Goal: Browse casually

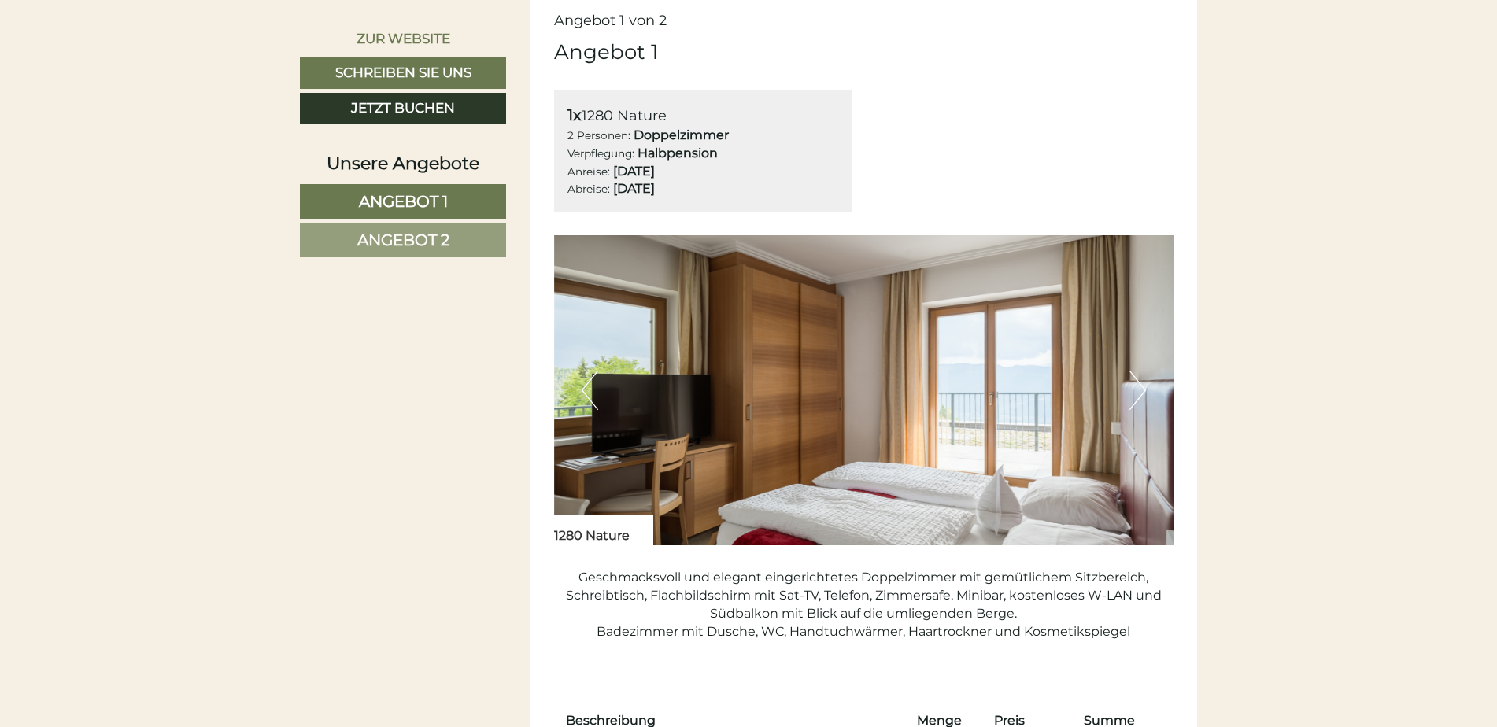
scroll to position [1259, 0]
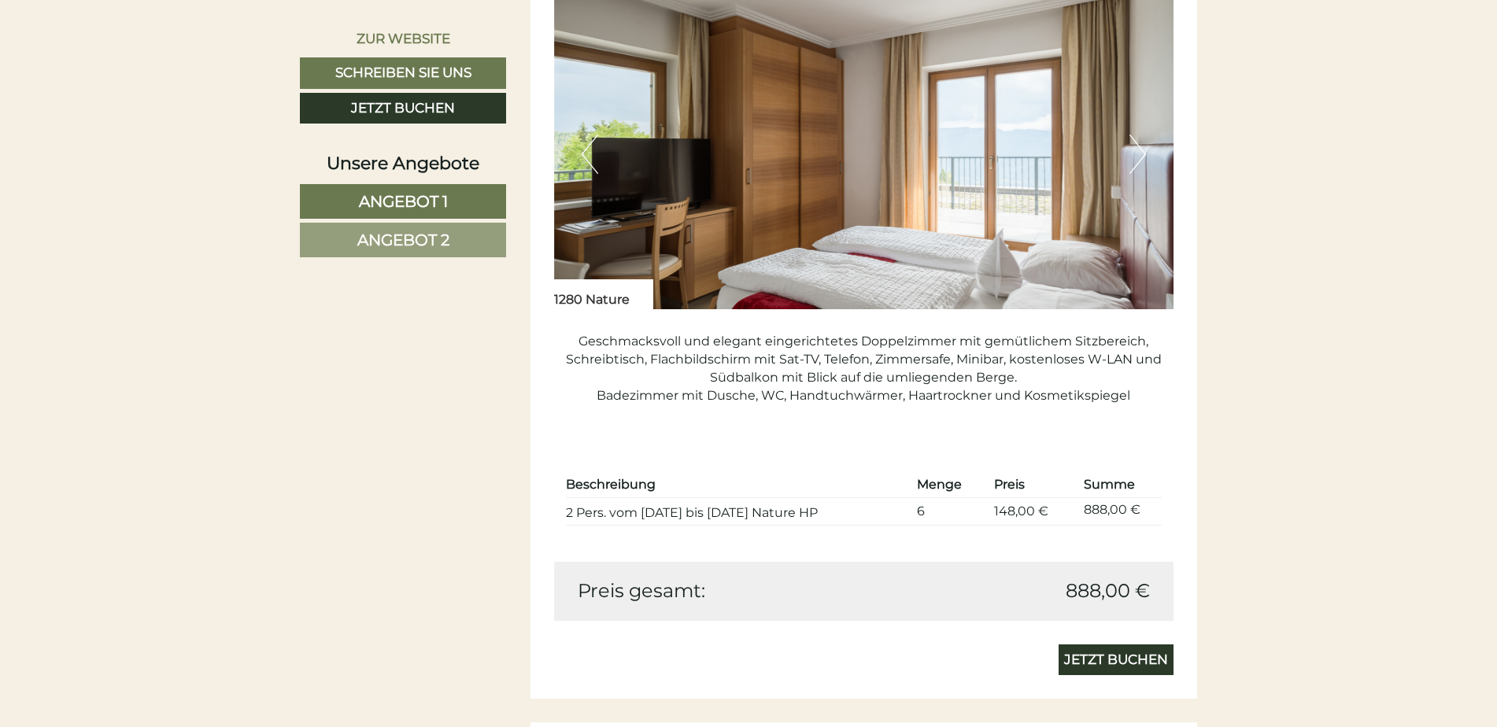
click at [1133, 164] on button "Next" at bounding box center [1137, 154] width 17 height 39
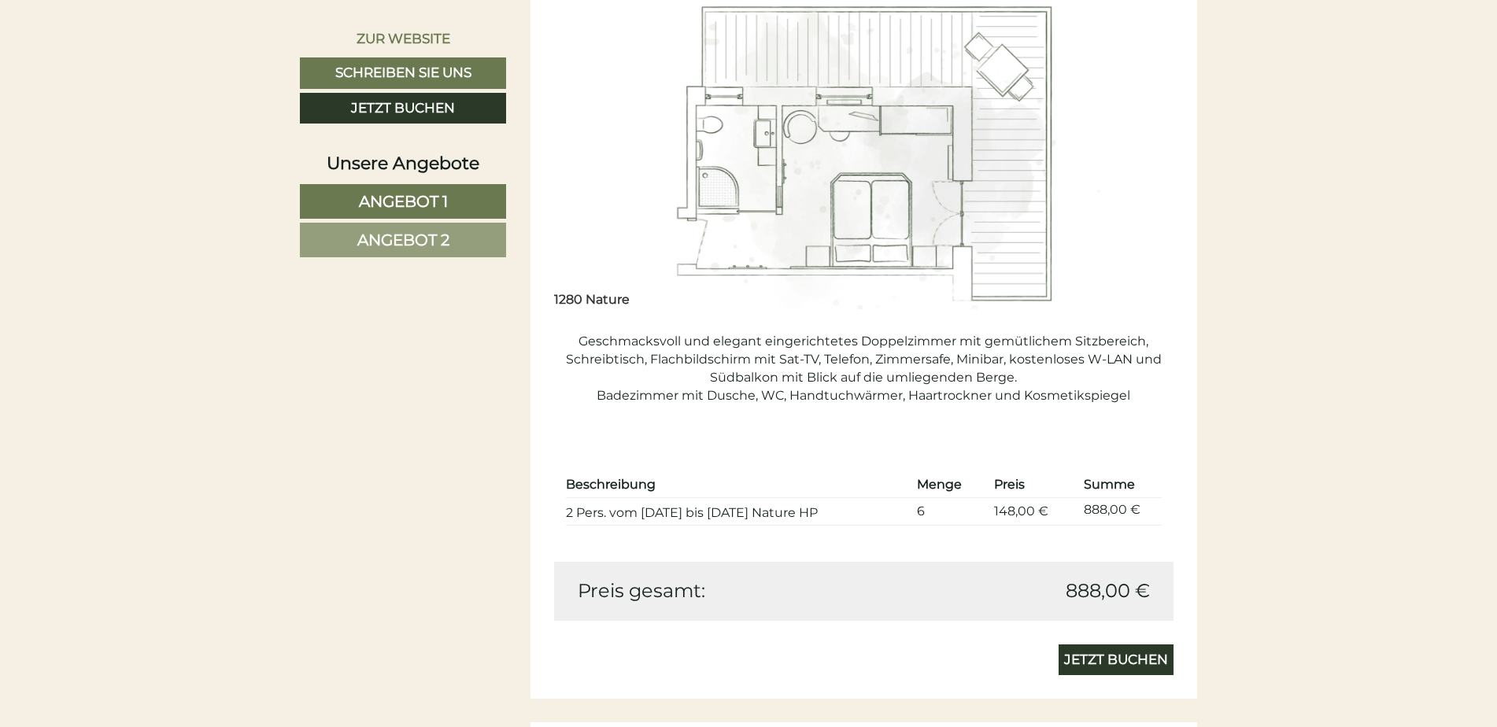
click at [1133, 164] on button "Next" at bounding box center [1137, 154] width 17 height 39
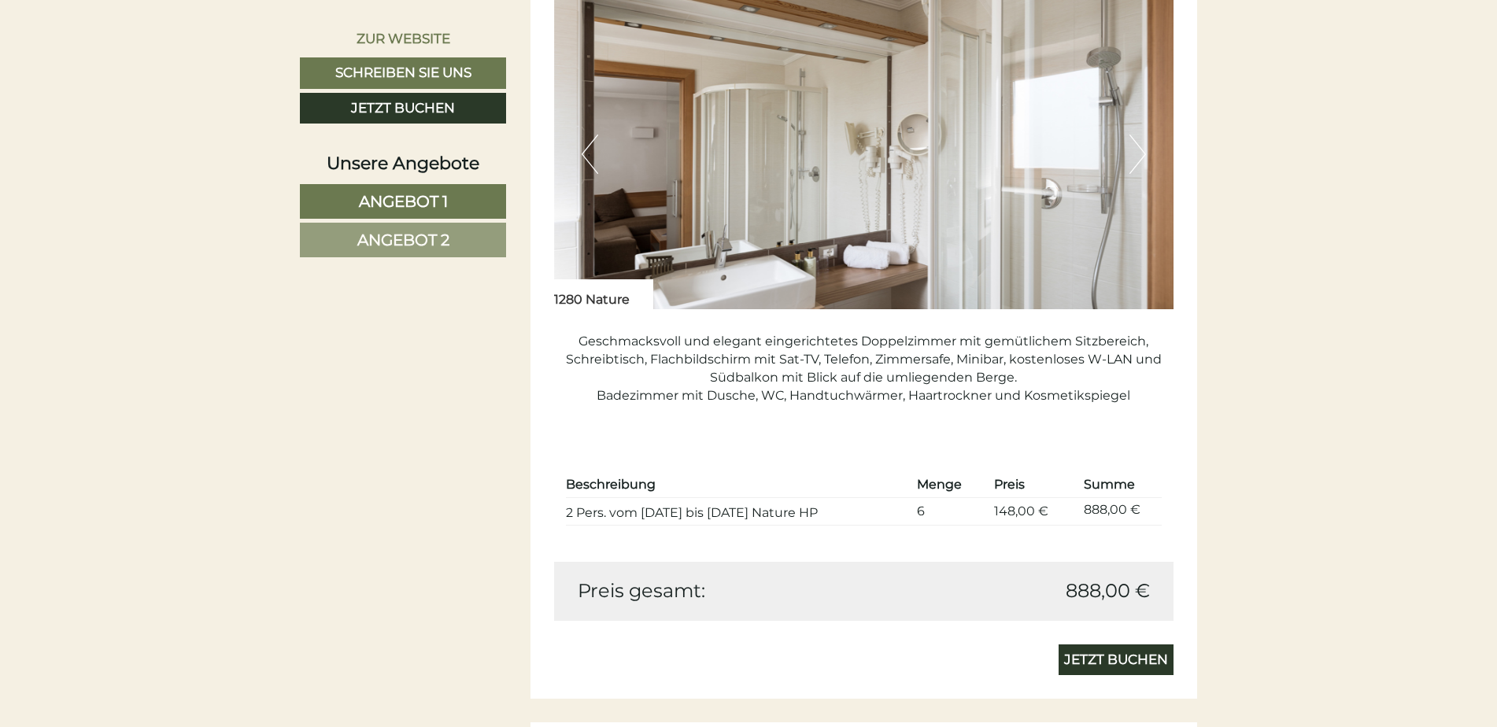
click at [1133, 164] on button "Next" at bounding box center [1137, 154] width 17 height 39
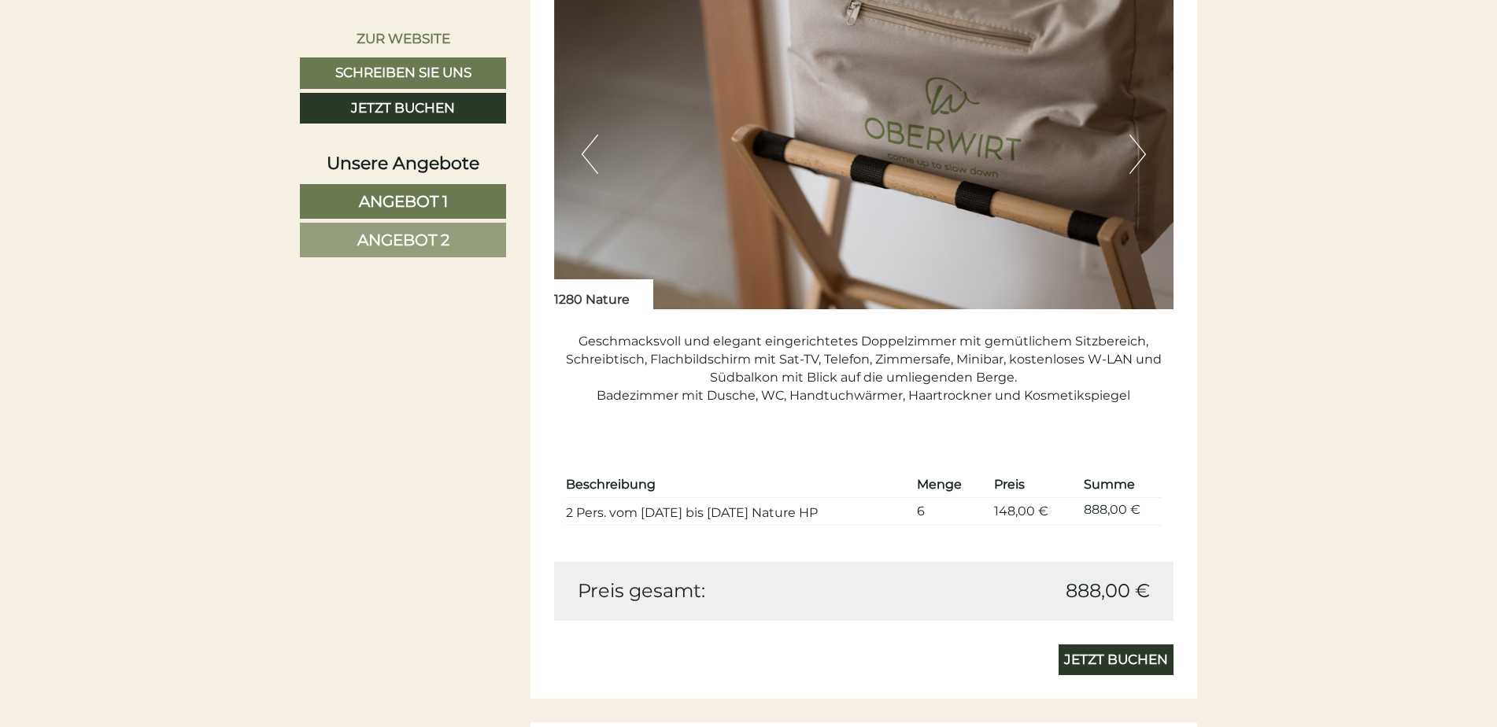
click at [1133, 164] on button "Next" at bounding box center [1137, 154] width 17 height 39
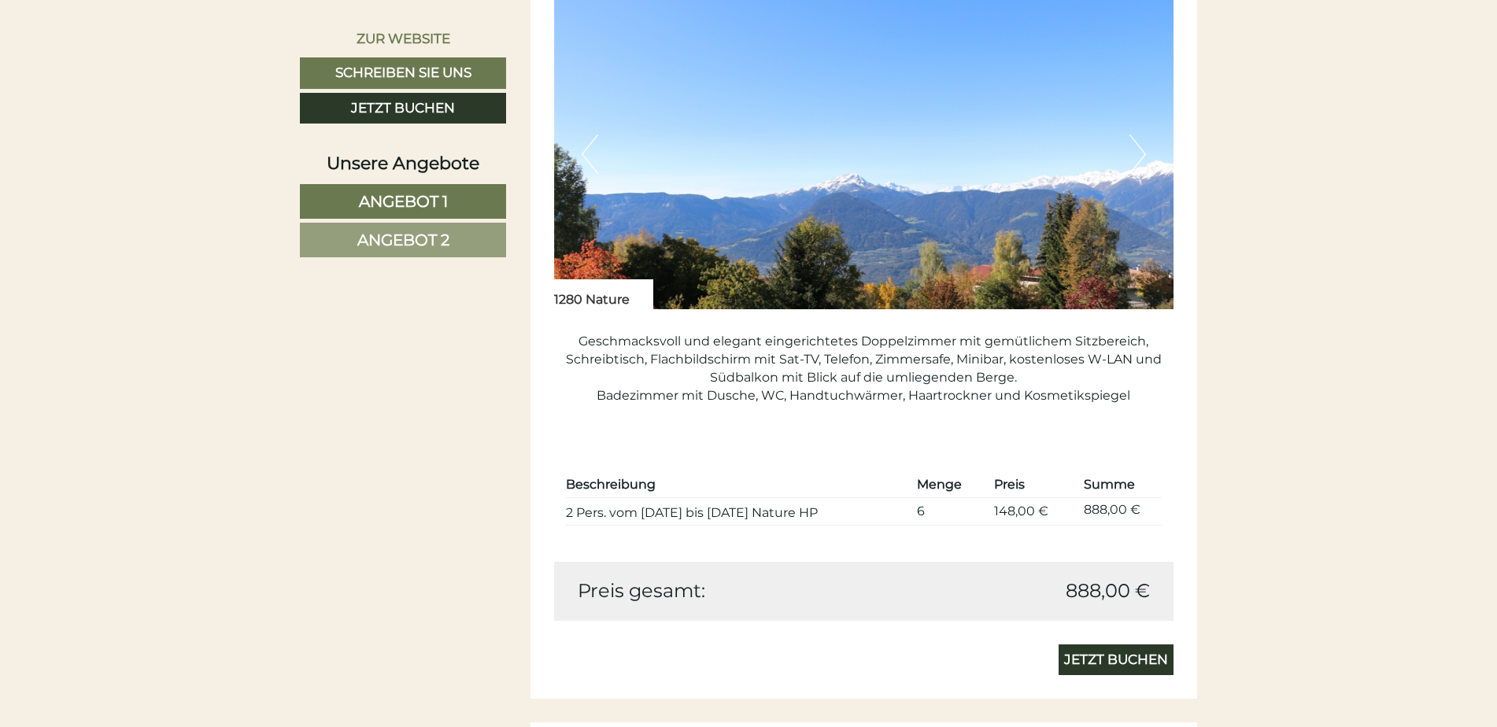
click at [1133, 164] on button "Next" at bounding box center [1137, 154] width 17 height 39
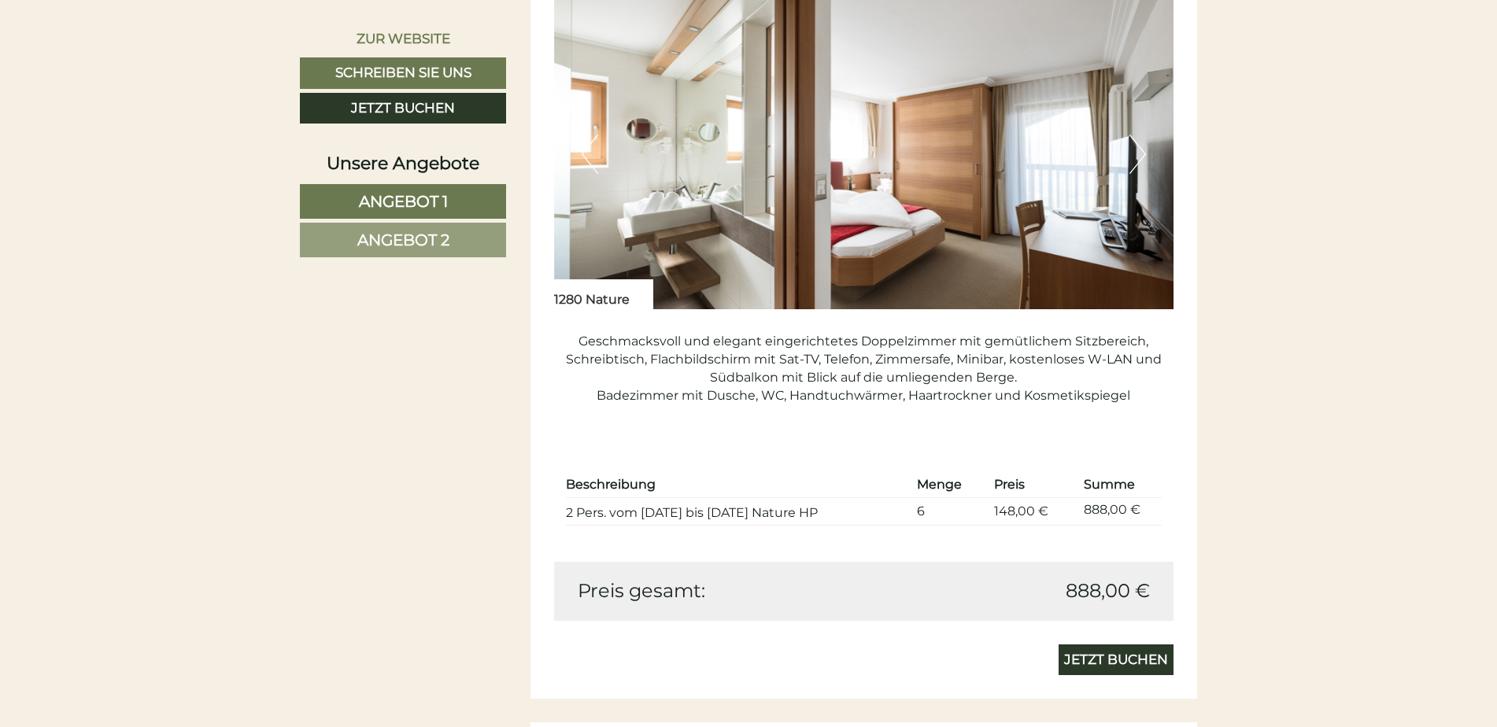
click at [1133, 164] on button "Next" at bounding box center [1137, 154] width 17 height 39
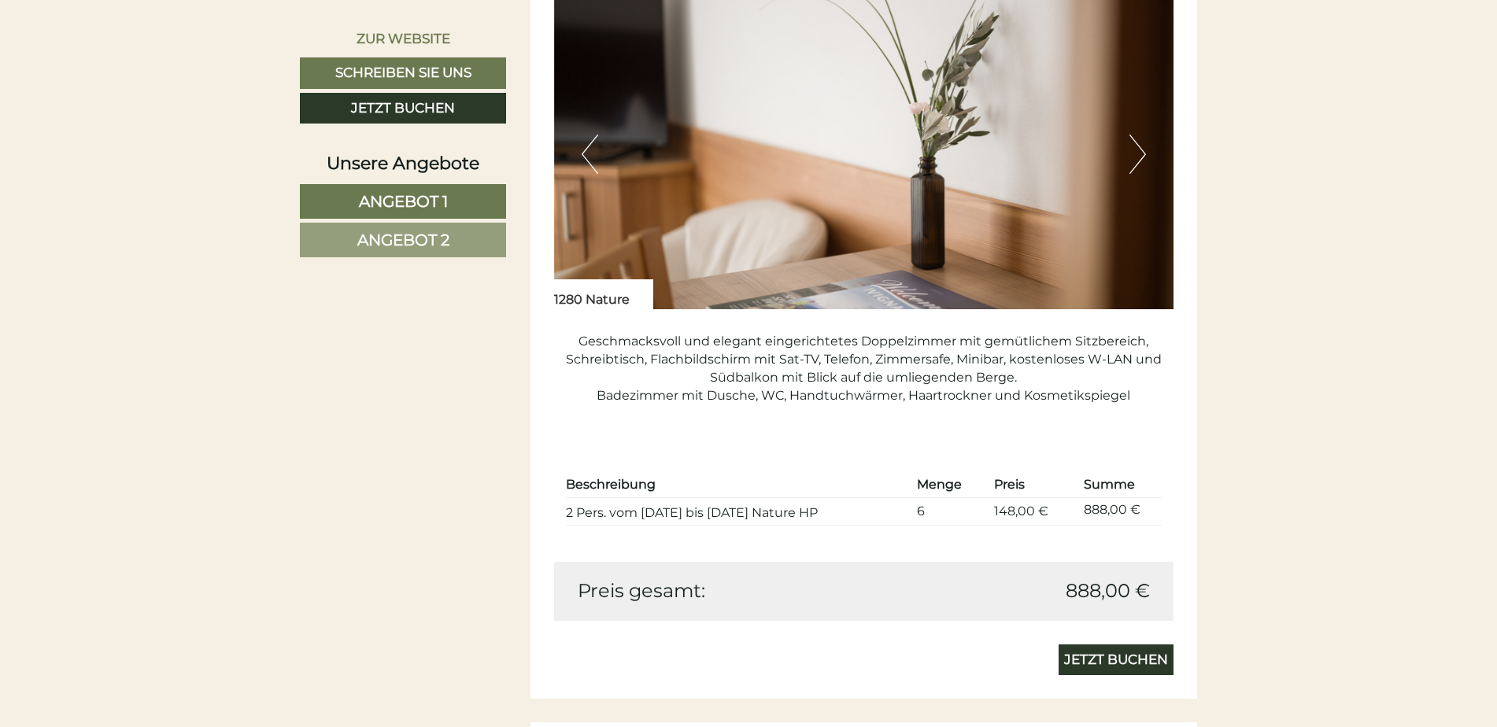
click at [1133, 164] on button "Next" at bounding box center [1137, 154] width 17 height 39
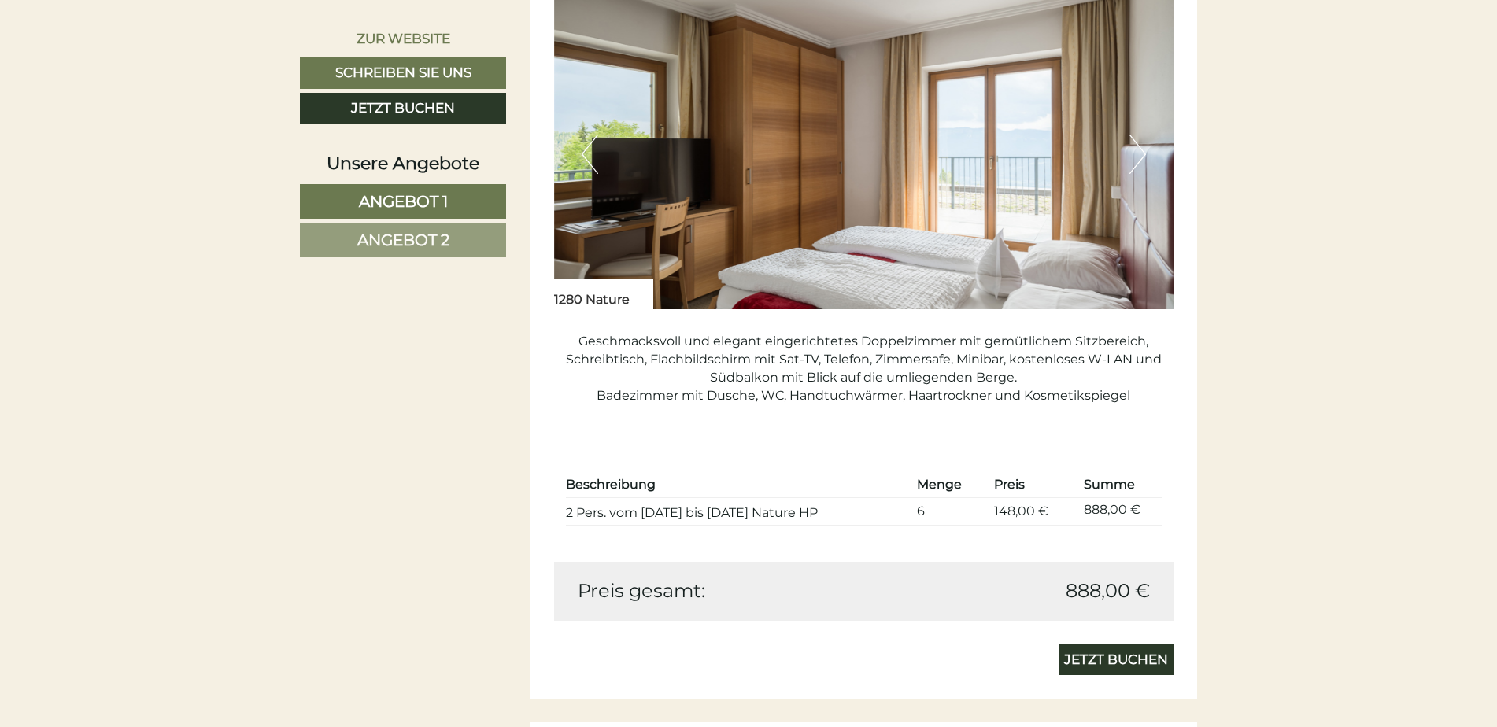
click at [1133, 164] on button "Next" at bounding box center [1137, 154] width 17 height 39
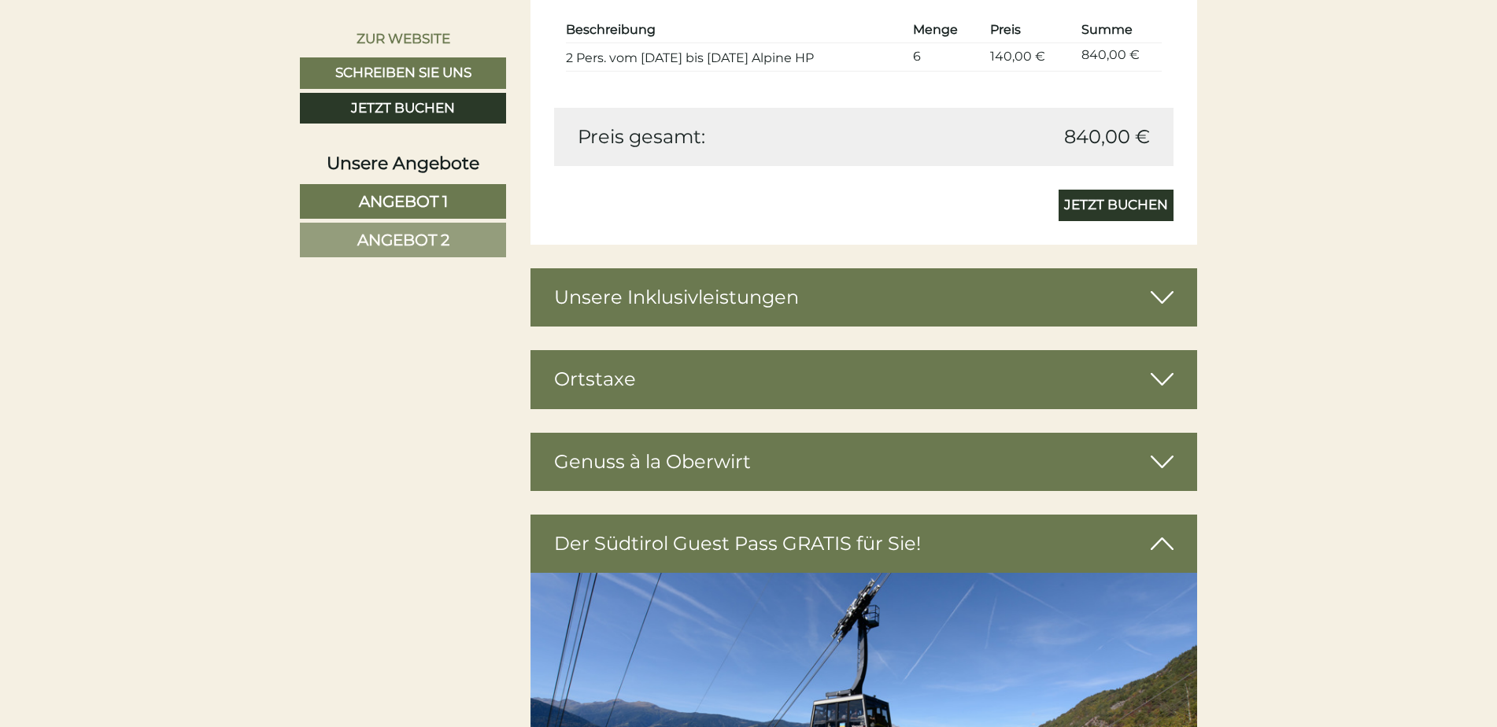
scroll to position [2675, 0]
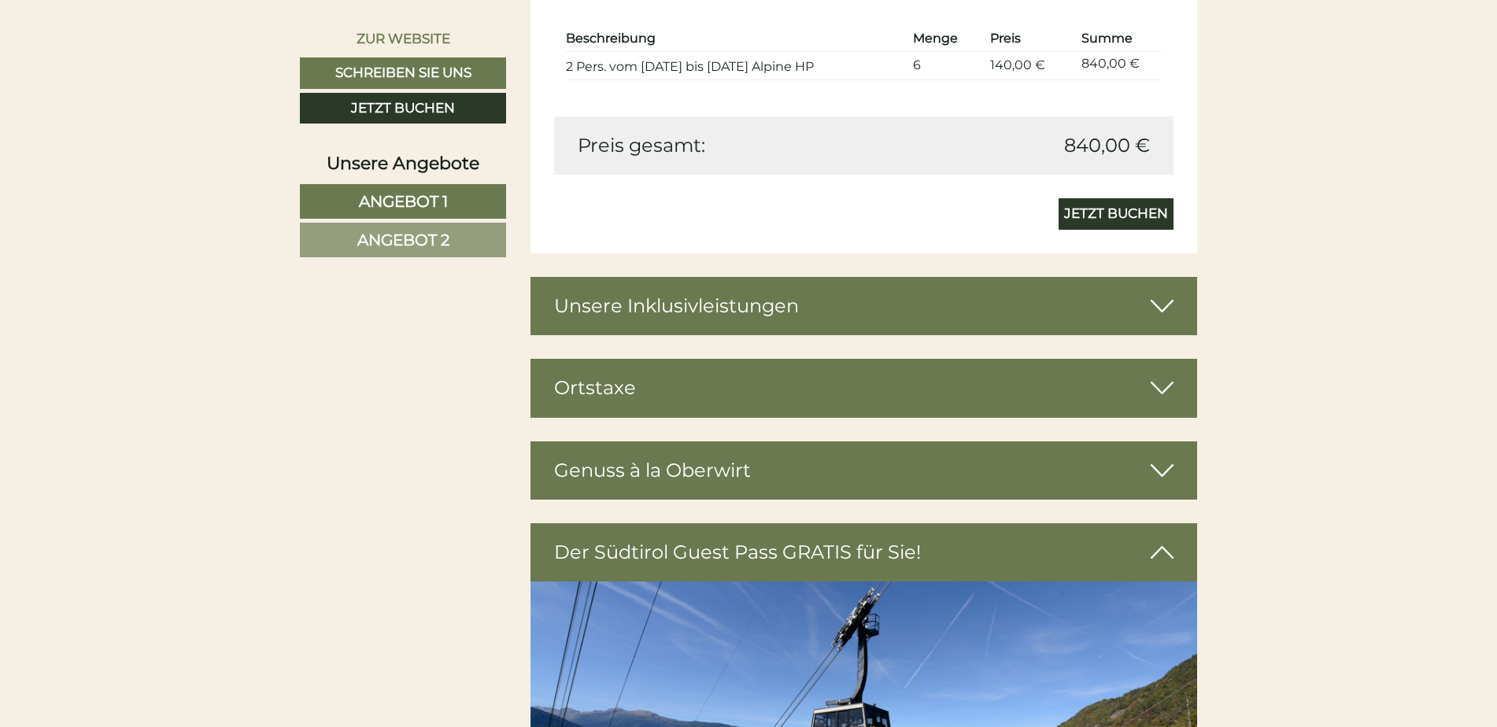
click at [1160, 301] on icon at bounding box center [1161, 306] width 23 height 27
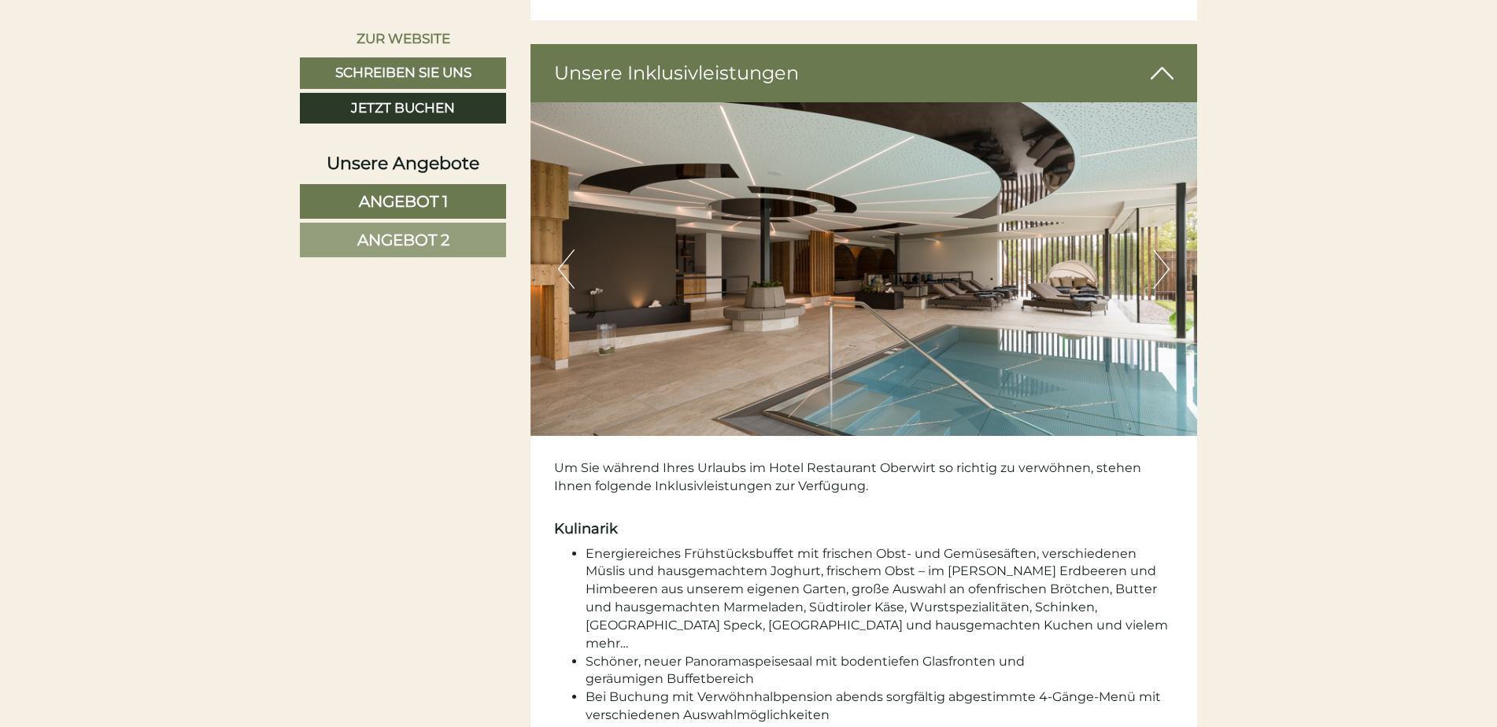
scroll to position [2911, 0]
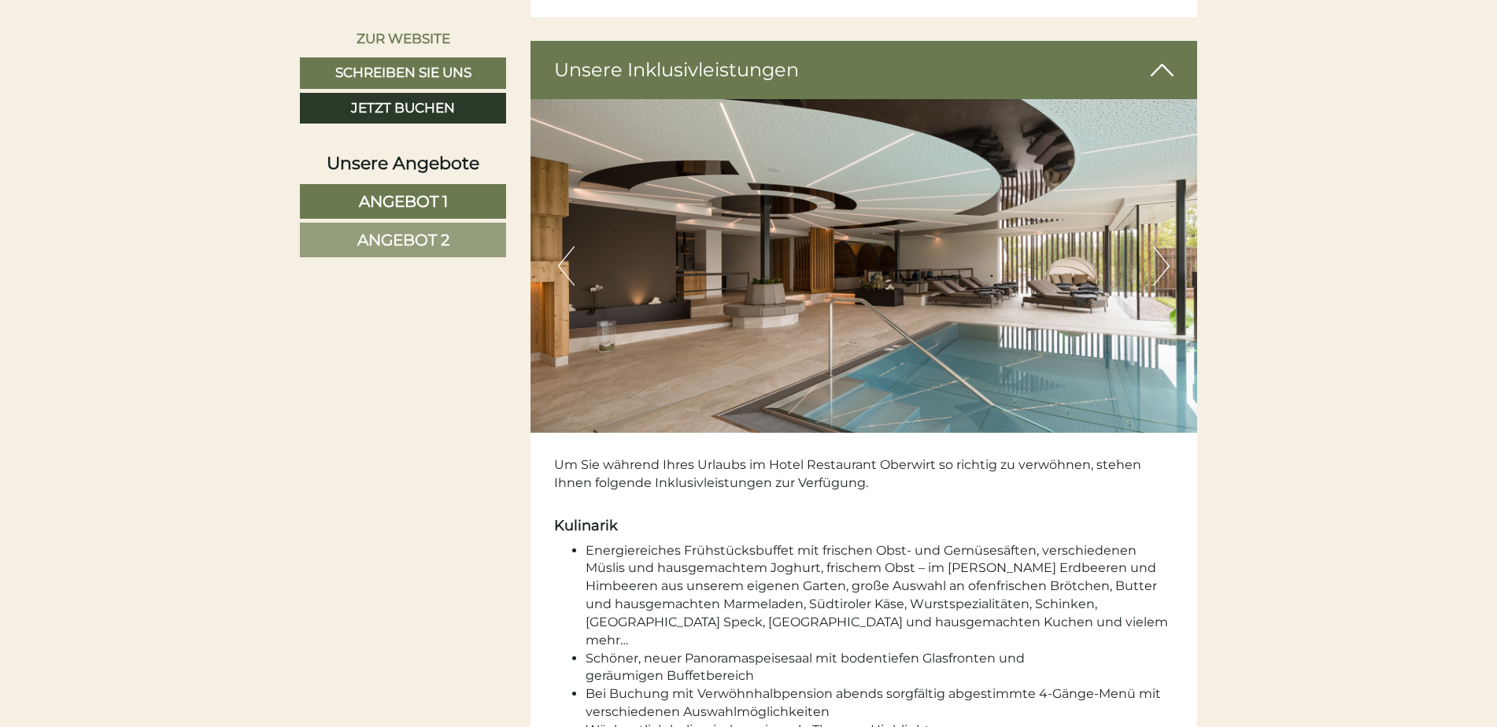
click at [1165, 274] on button "Next" at bounding box center [1161, 265] width 17 height 39
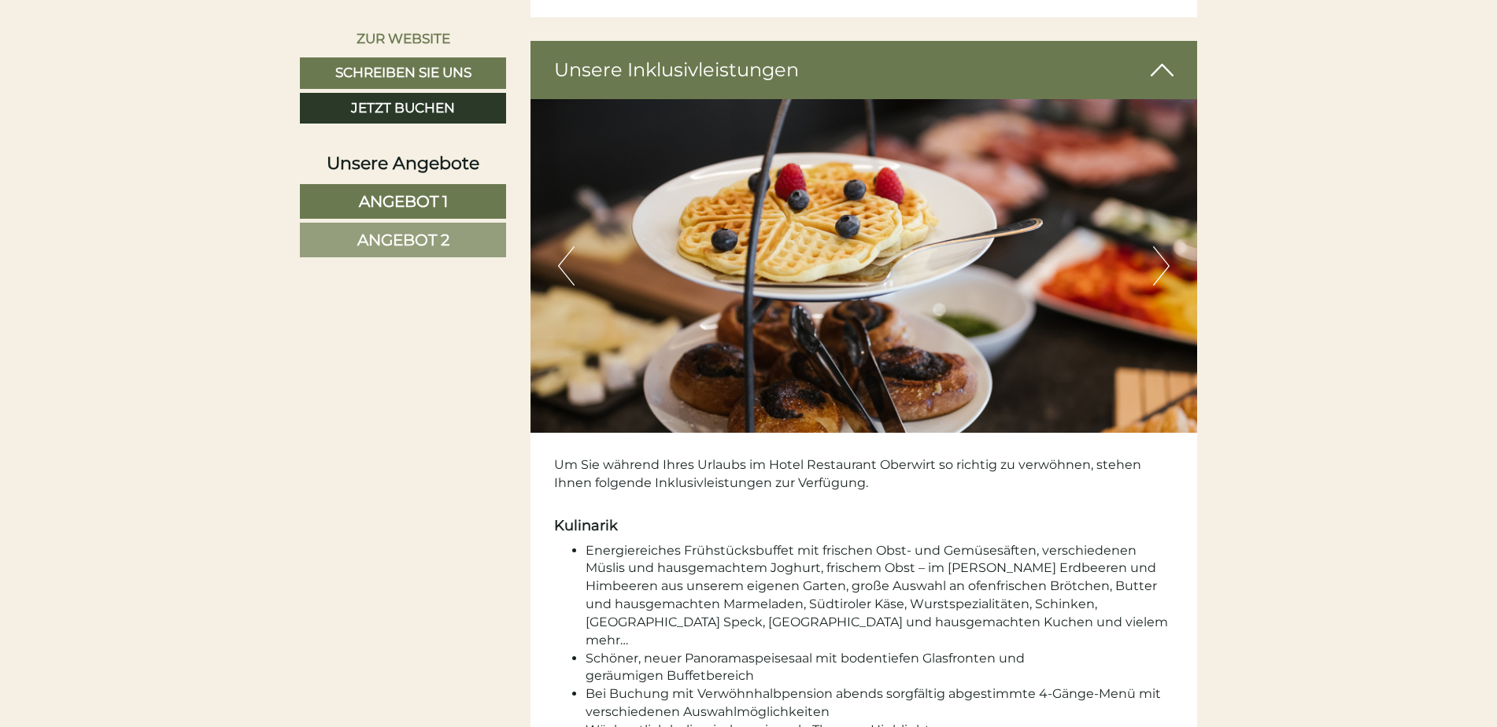
click at [1165, 274] on button "Next" at bounding box center [1161, 265] width 17 height 39
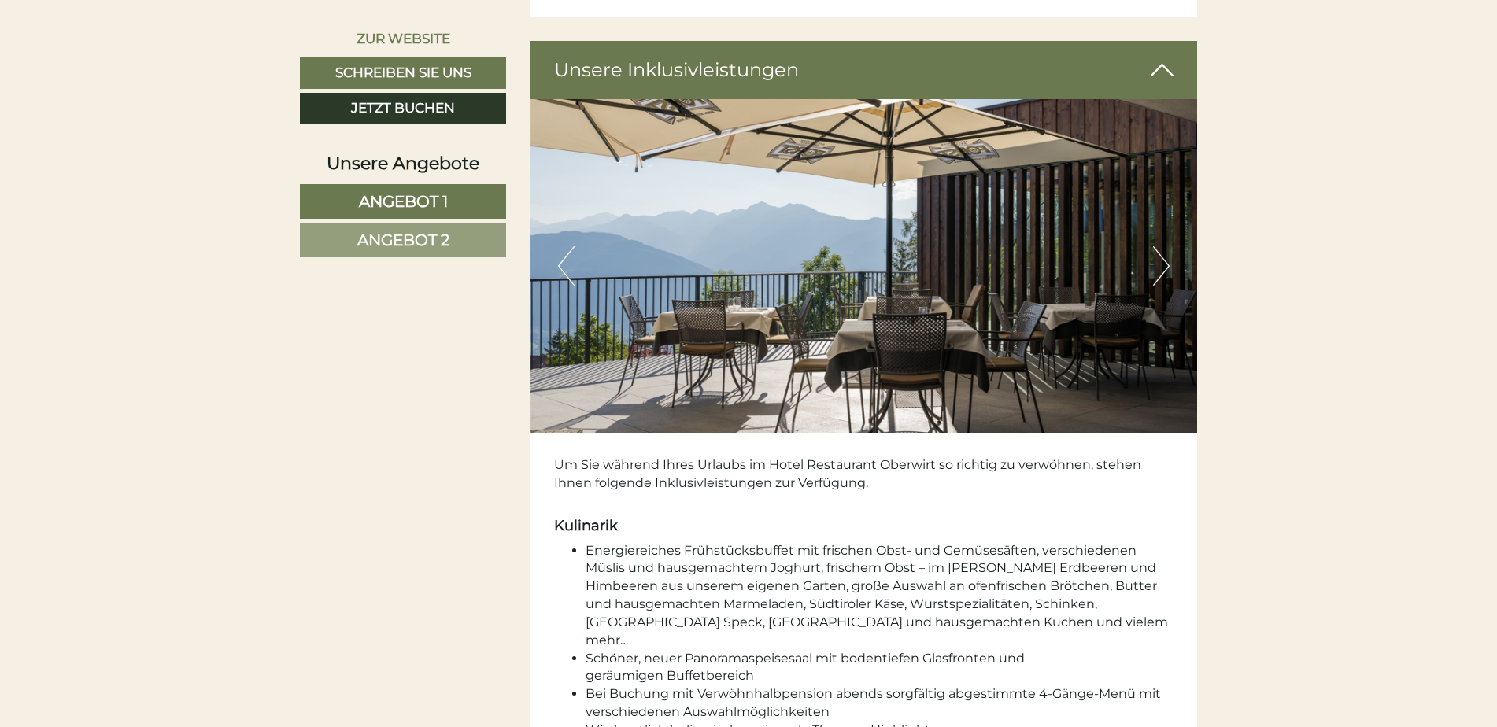
click at [1165, 274] on button "Next" at bounding box center [1161, 265] width 17 height 39
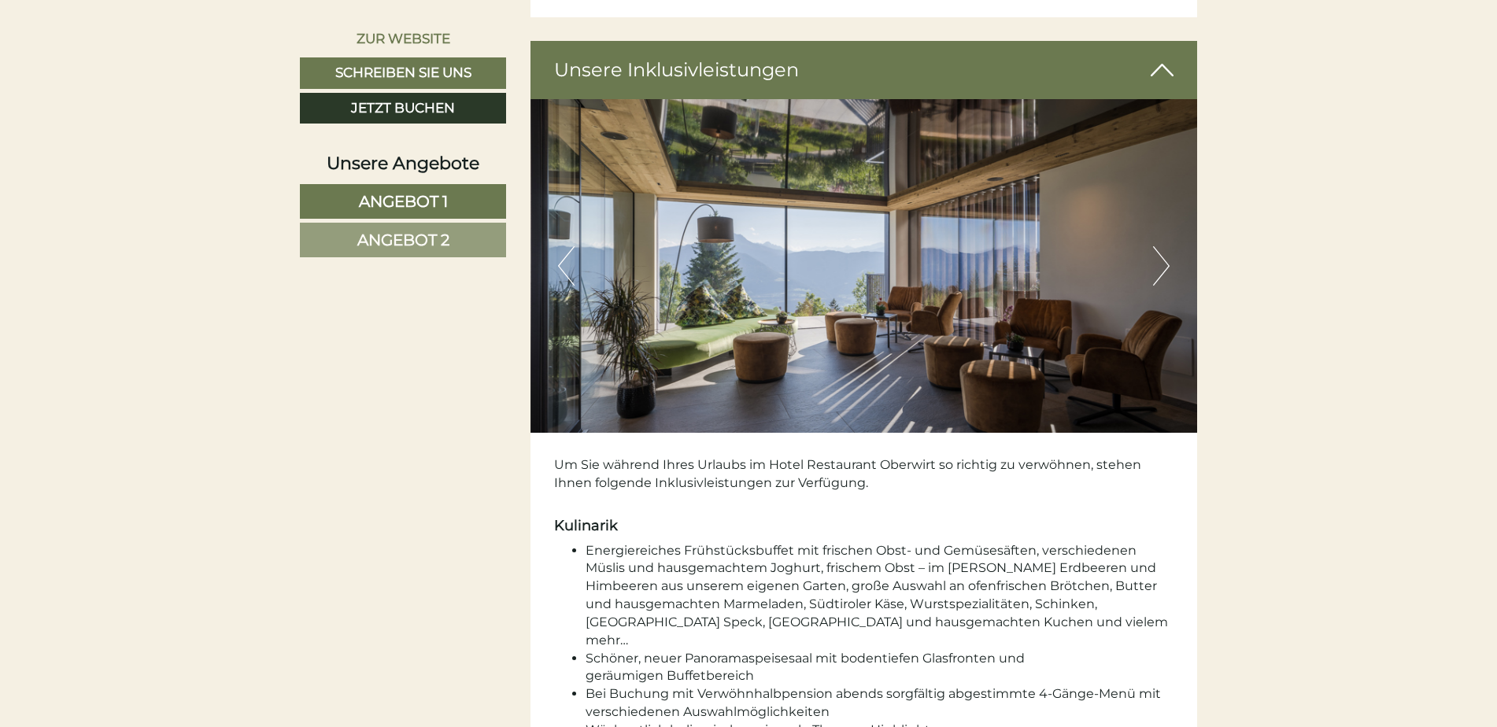
click at [1165, 274] on button "Next" at bounding box center [1161, 265] width 17 height 39
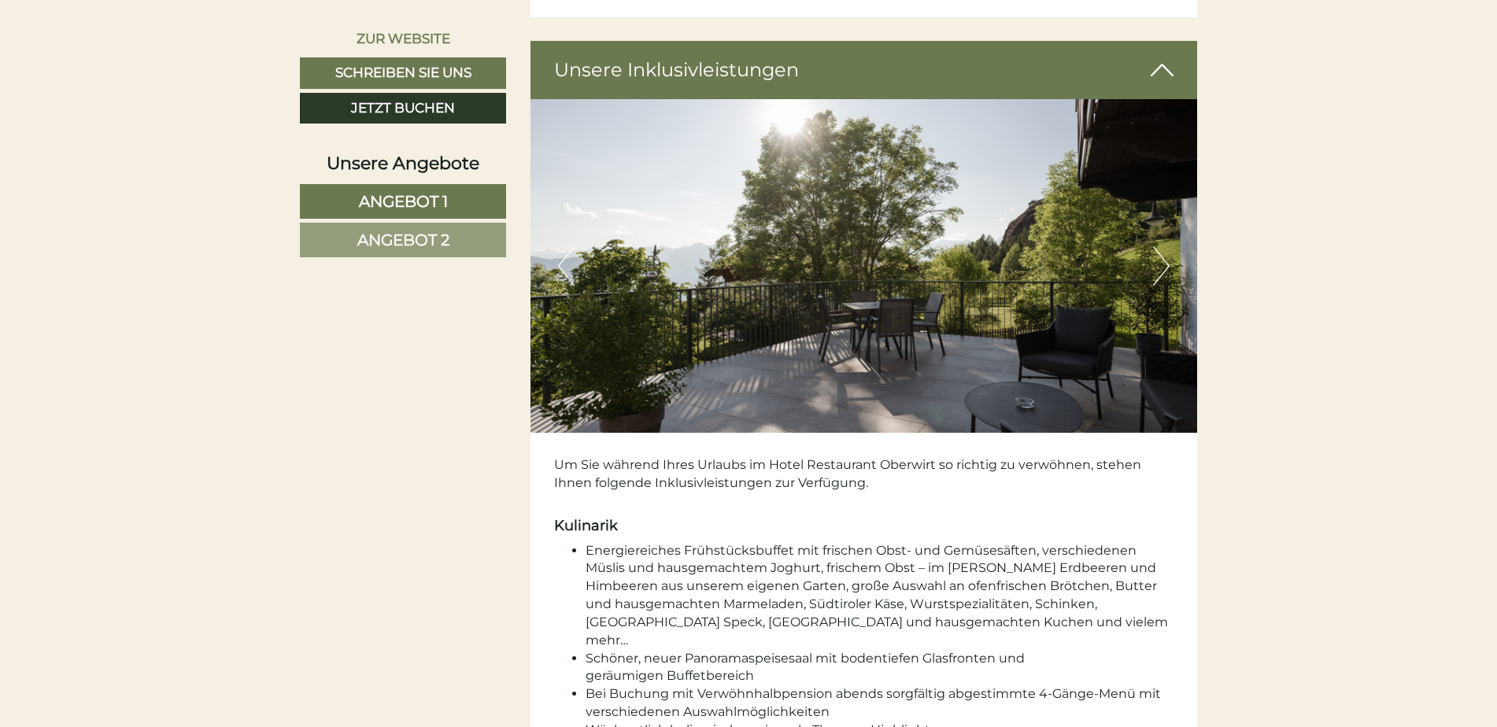
click at [1165, 274] on button "Next" at bounding box center [1161, 265] width 17 height 39
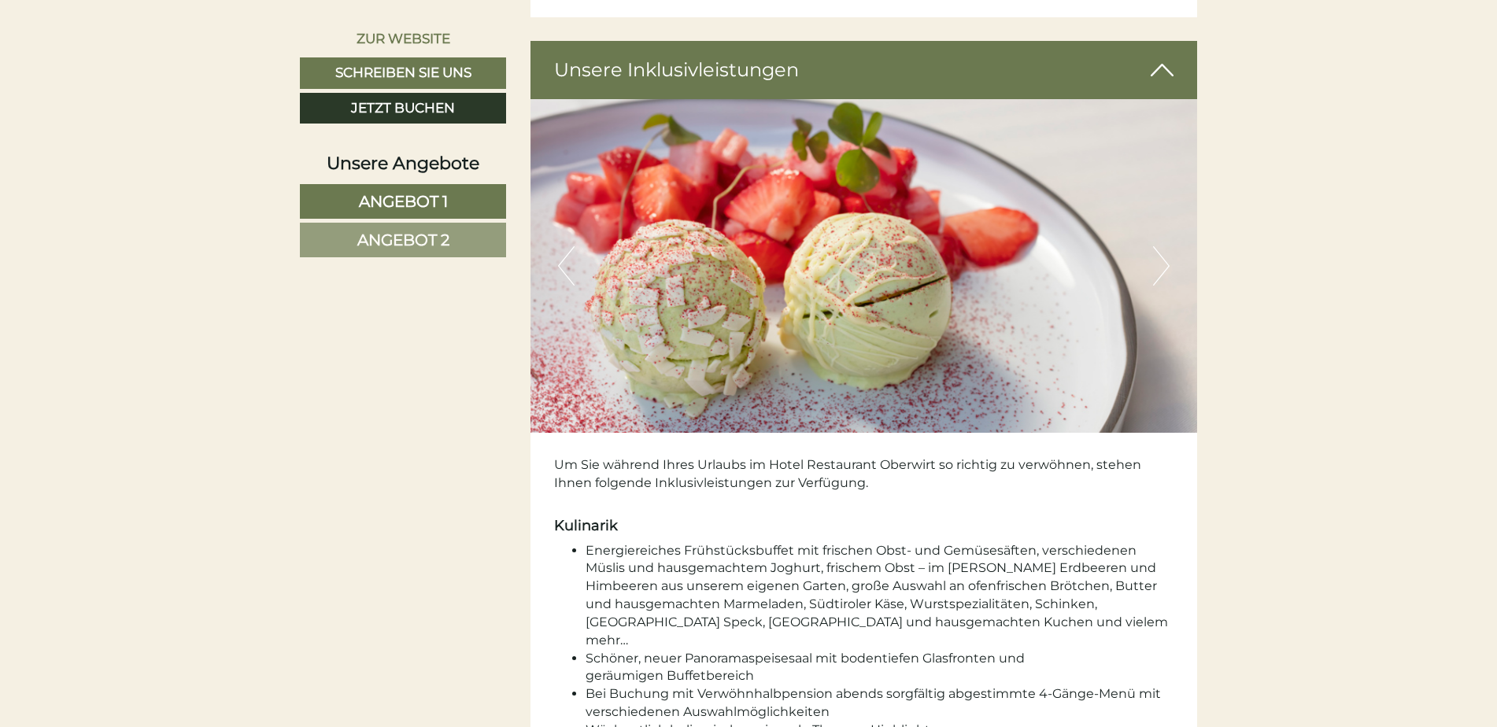
click at [1165, 274] on button "Next" at bounding box center [1161, 265] width 17 height 39
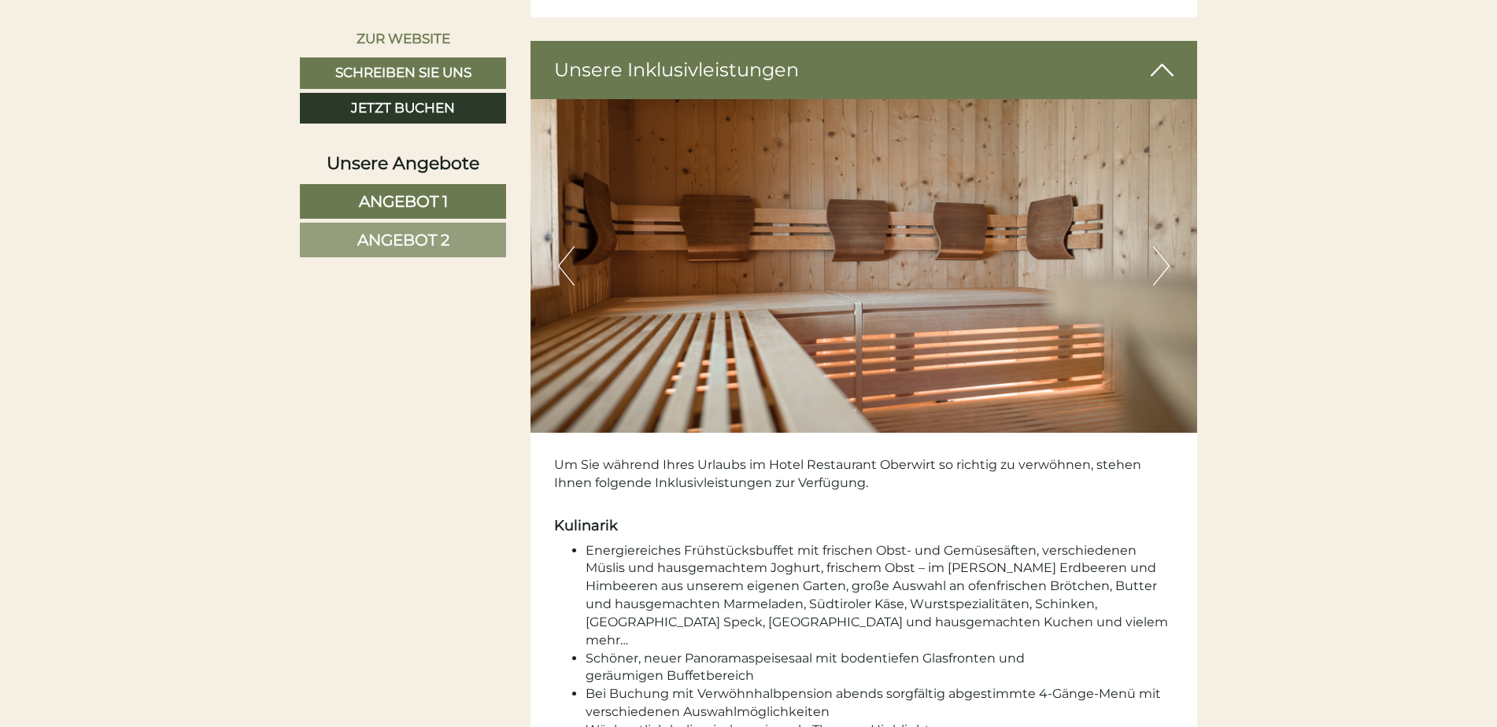
click at [1165, 274] on button "Next" at bounding box center [1161, 265] width 17 height 39
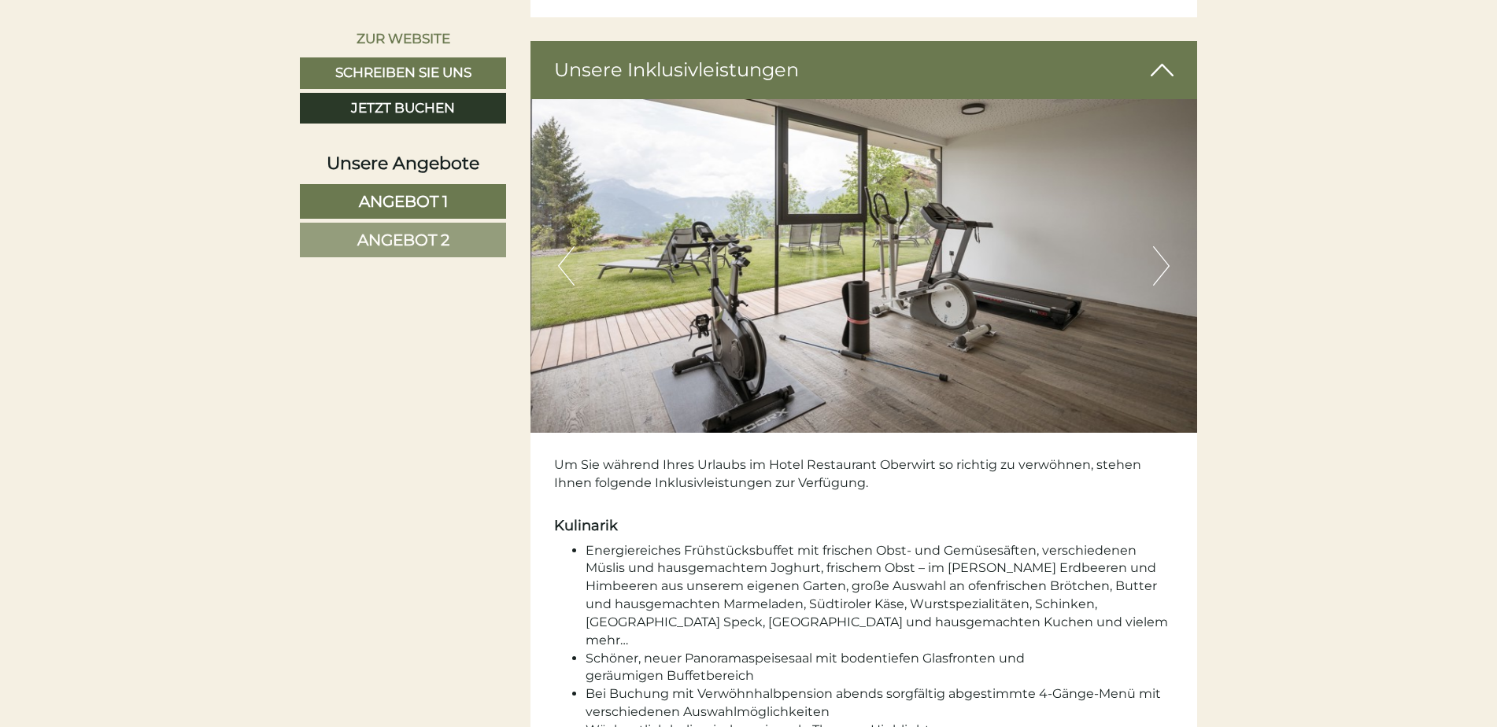
click at [1165, 274] on button "Next" at bounding box center [1161, 265] width 17 height 39
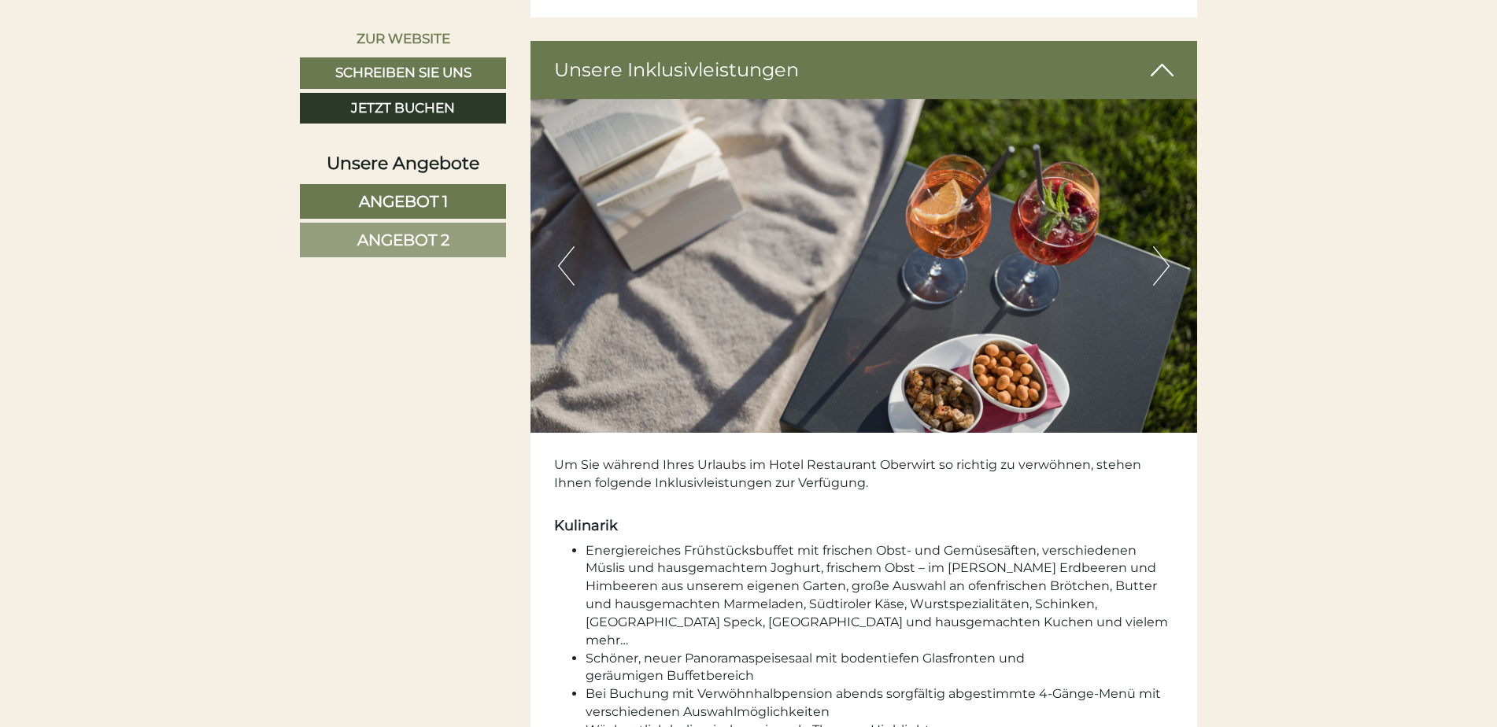
click at [1165, 274] on button "Next" at bounding box center [1161, 265] width 17 height 39
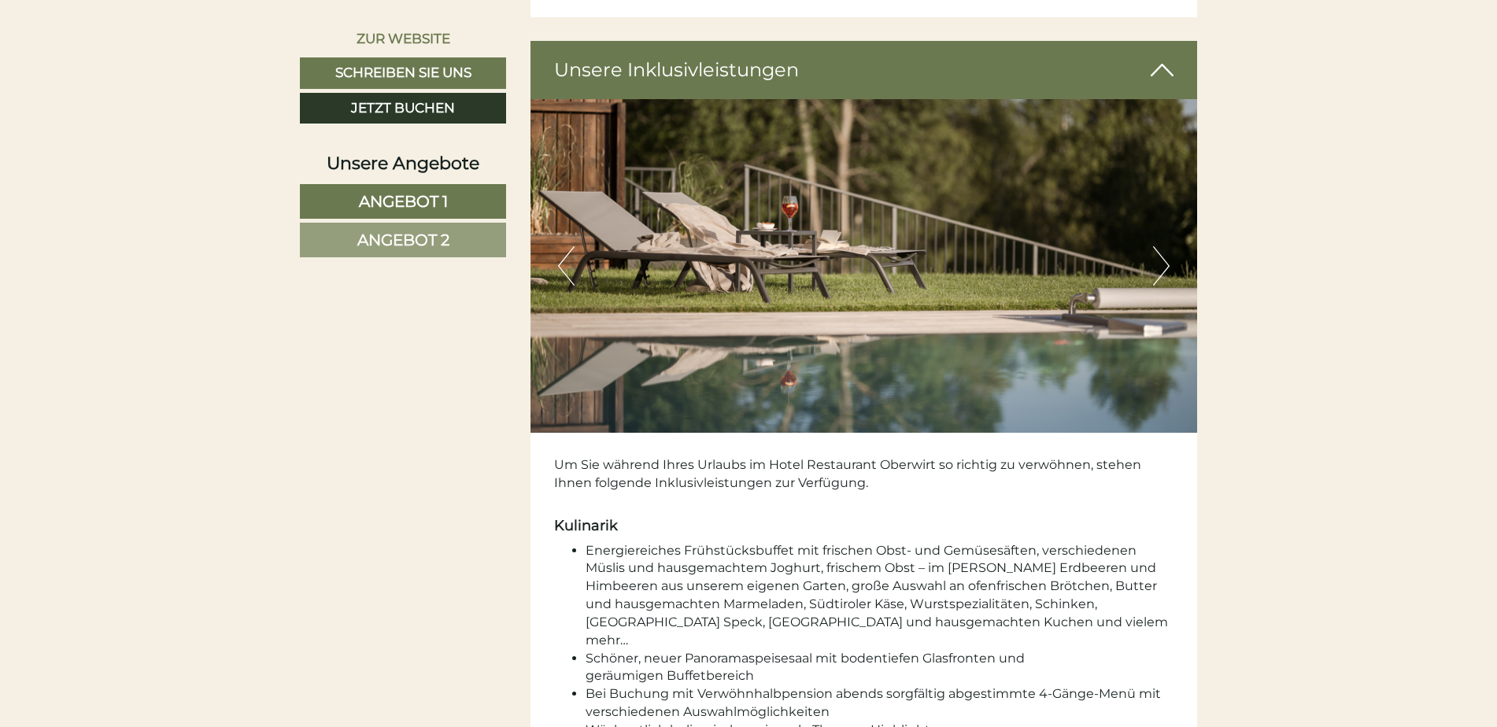
click at [1165, 274] on button "Next" at bounding box center [1161, 265] width 17 height 39
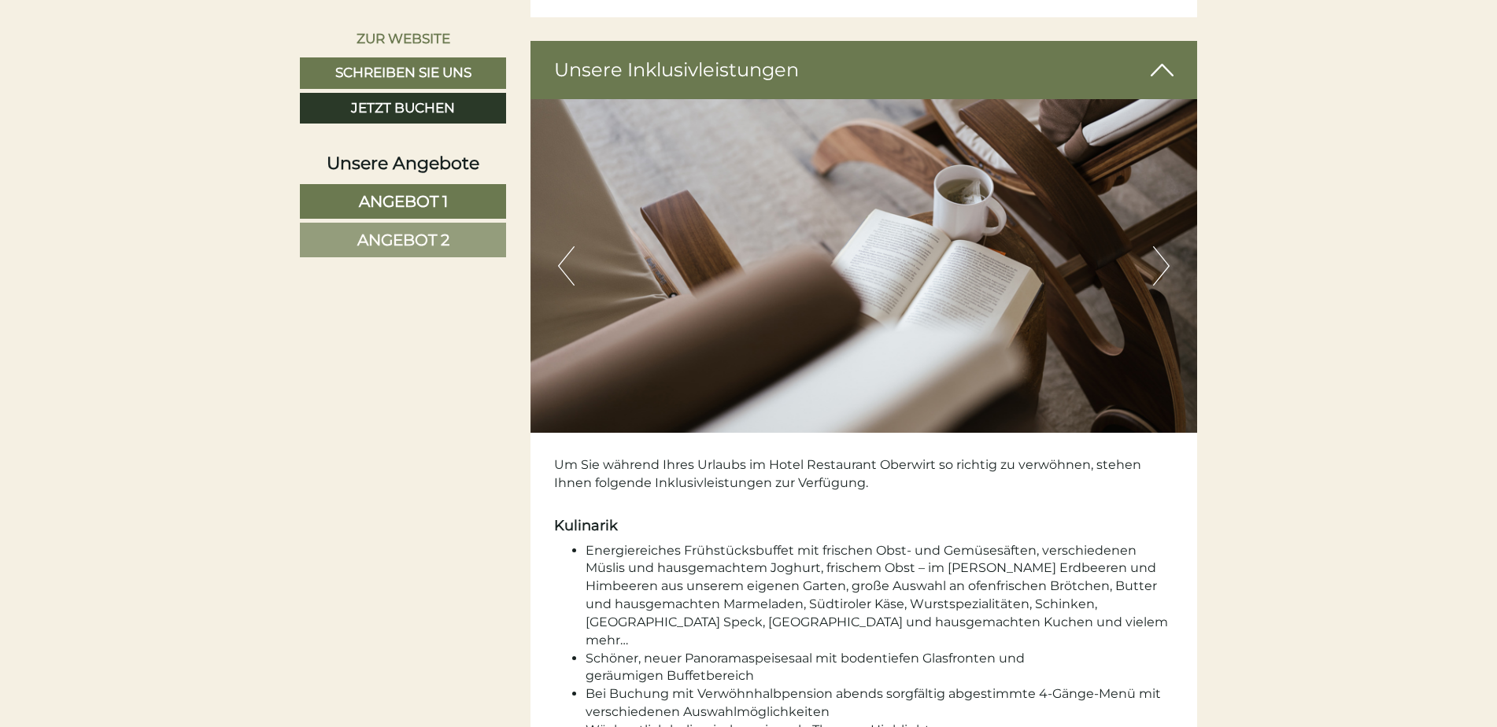
click at [1165, 274] on button "Next" at bounding box center [1161, 265] width 17 height 39
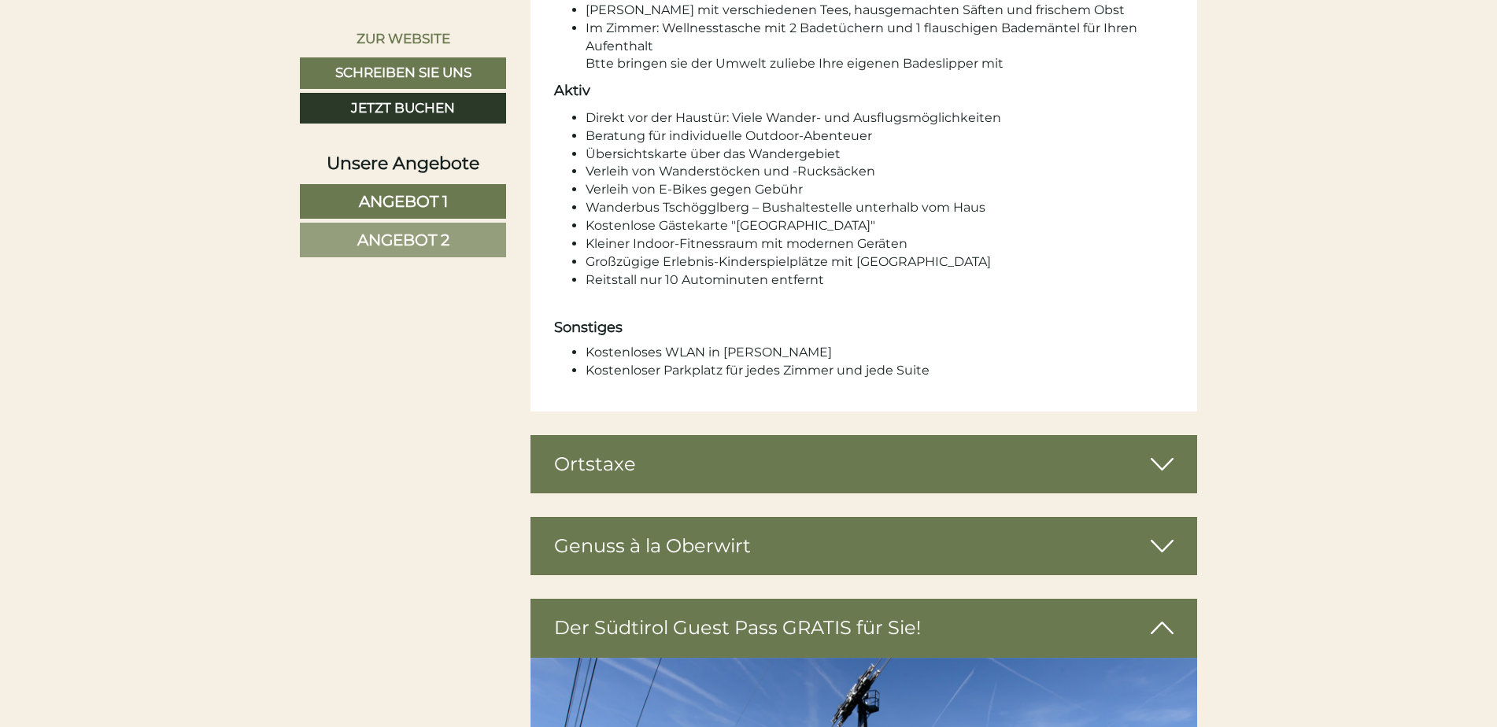
scroll to position [3856, 0]
